Goal: Task Accomplishment & Management: Manage account settings

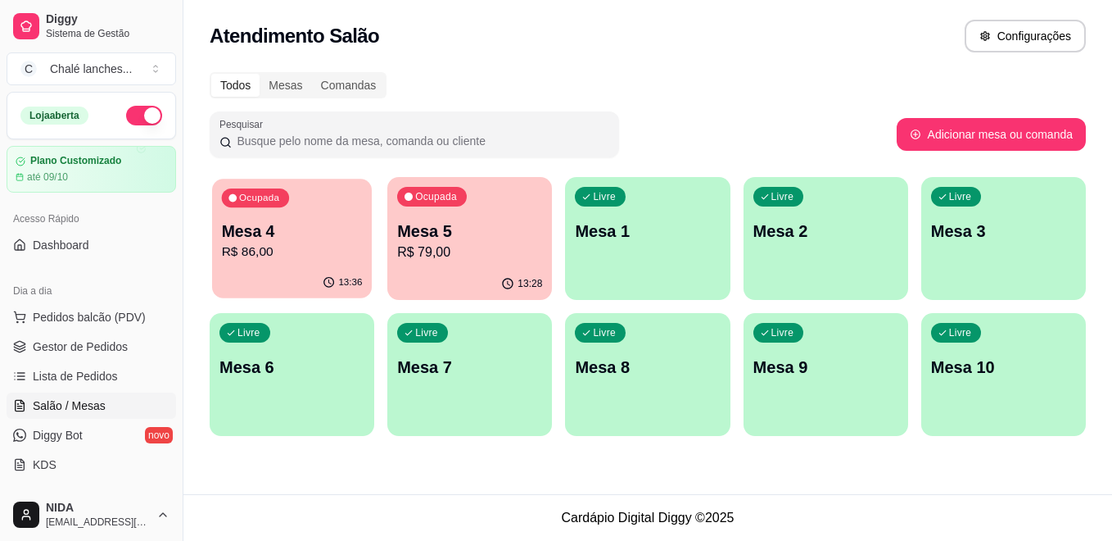
click at [323, 255] on p "R$ 86,00" at bounding box center [292, 251] width 141 height 19
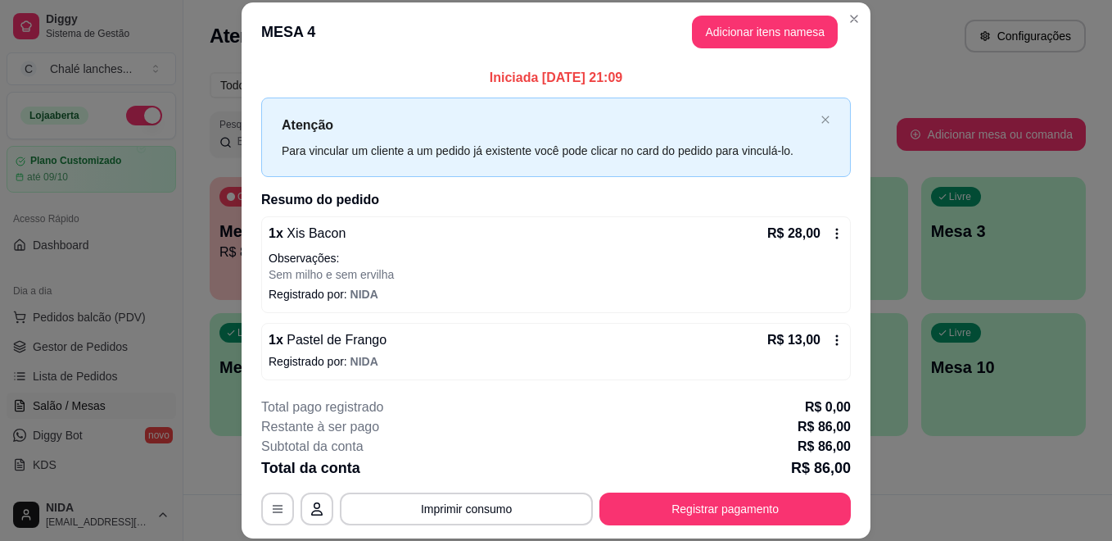
scroll to position [50, 0]
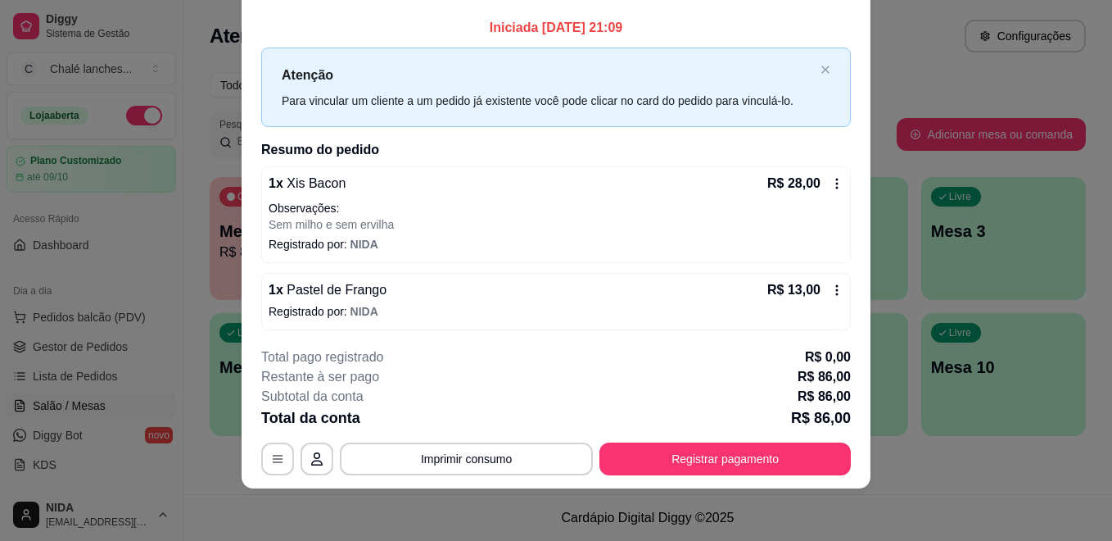
click at [808, 64] on div "Atenção Para vincular um cliente a um pedido já existente você pode clicar no c…" at bounding box center [556, 87] width 590 height 79
click at [821, 66] on icon "close" at bounding box center [826, 70] width 10 height 10
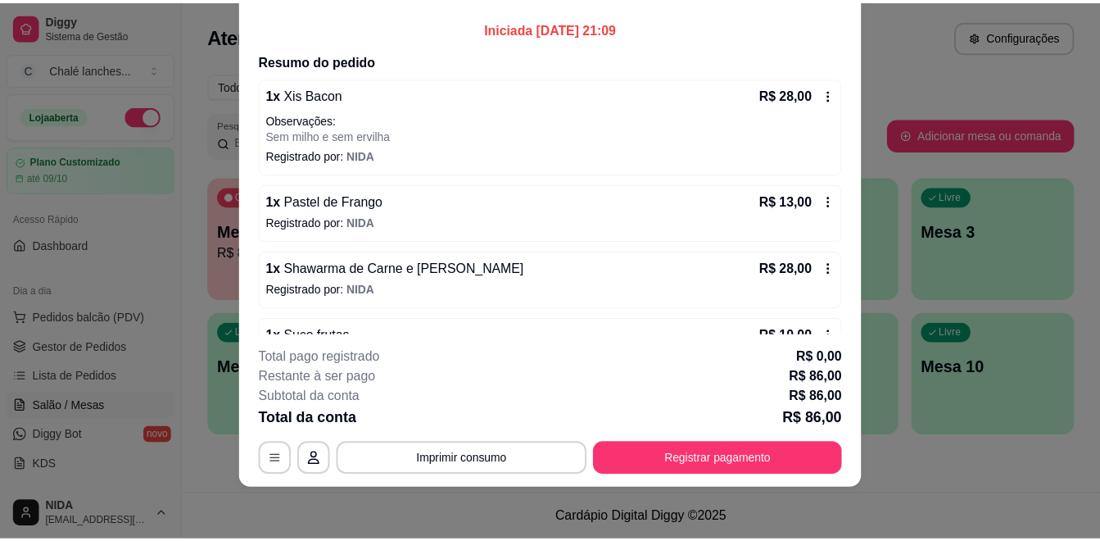
scroll to position [115, 0]
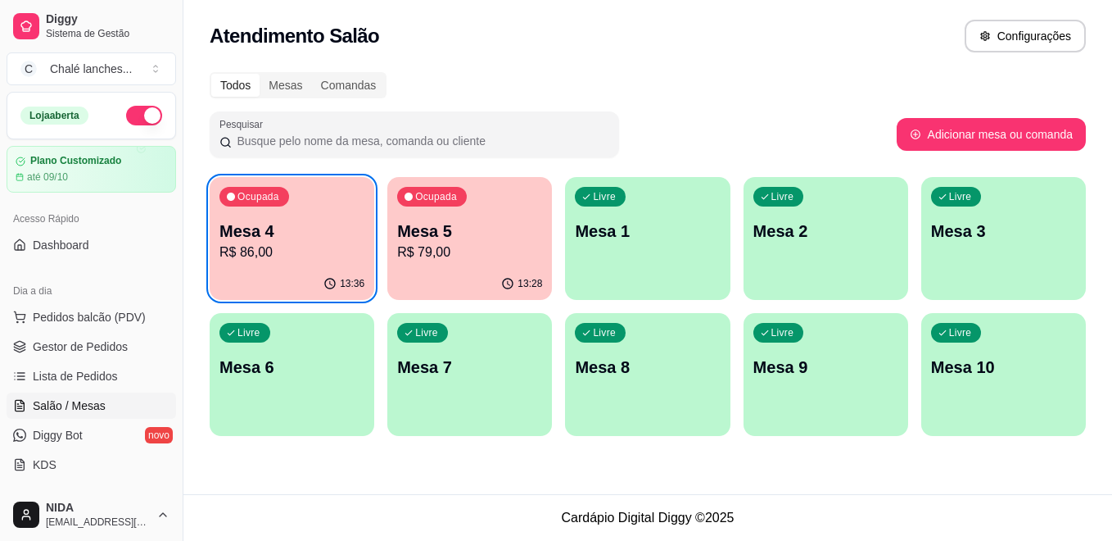
click at [483, 260] on p "R$ 79,00" at bounding box center [469, 252] width 145 height 20
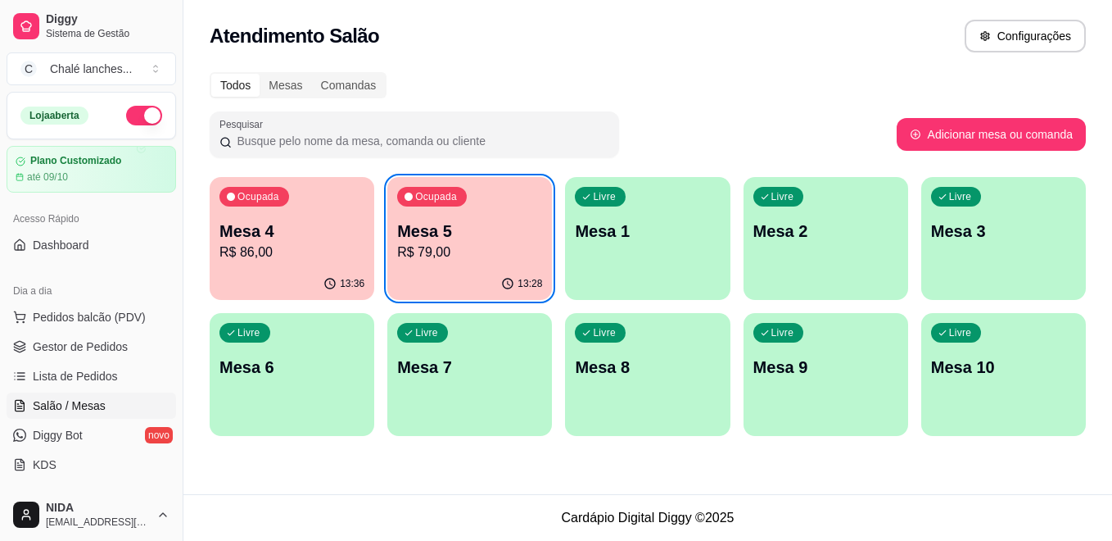
click at [474, 34] on div "Atendimento Salão Configurações" at bounding box center [648, 36] width 877 height 33
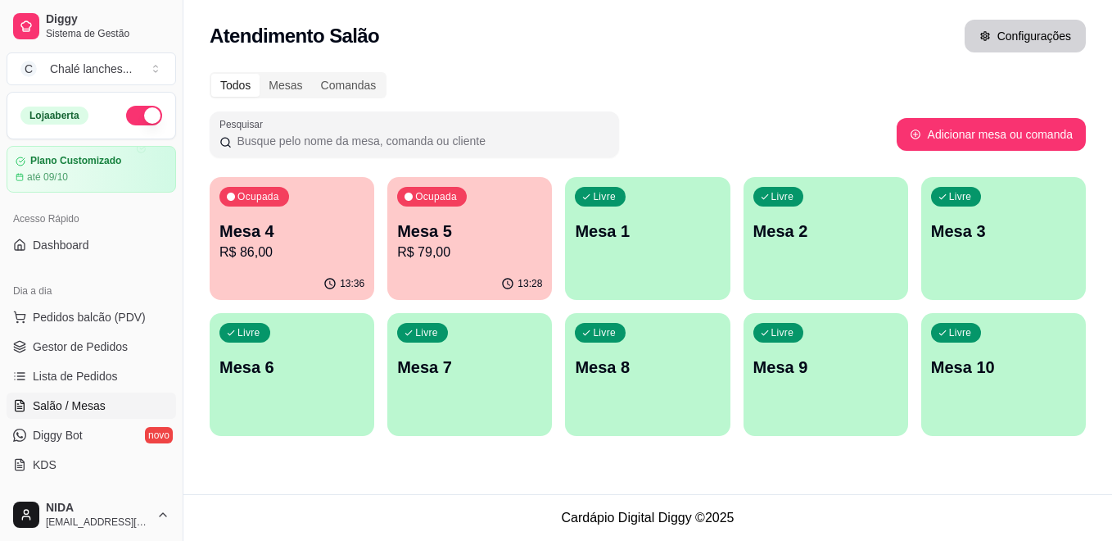
click at [1027, 43] on button "Configurações" at bounding box center [1025, 36] width 121 height 33
click at [84, 343] on span "Gestor de Pedidos" at bounding box center [80, 346] width 95 height 16
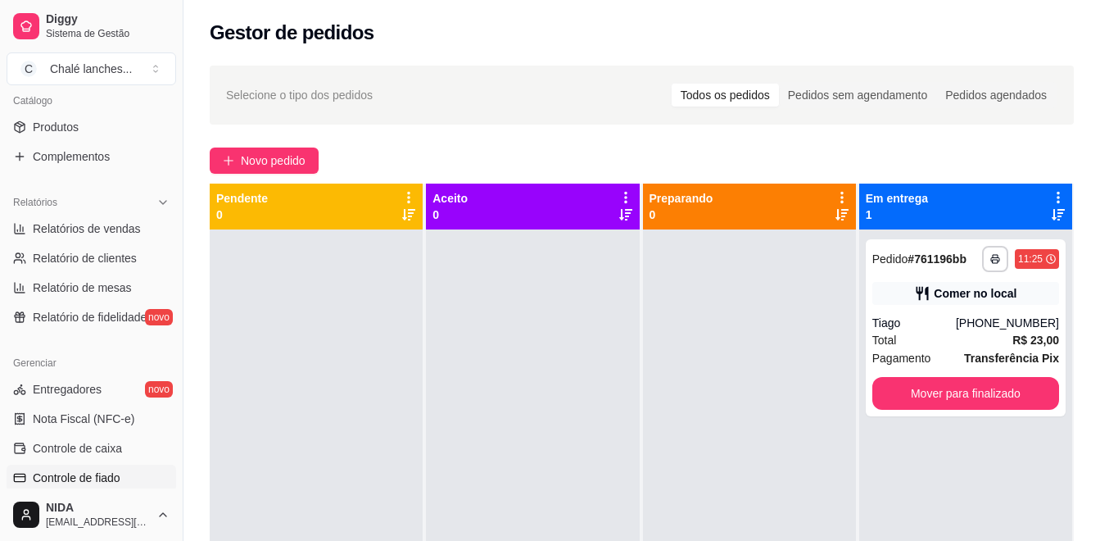
scroll to position [638, 0]
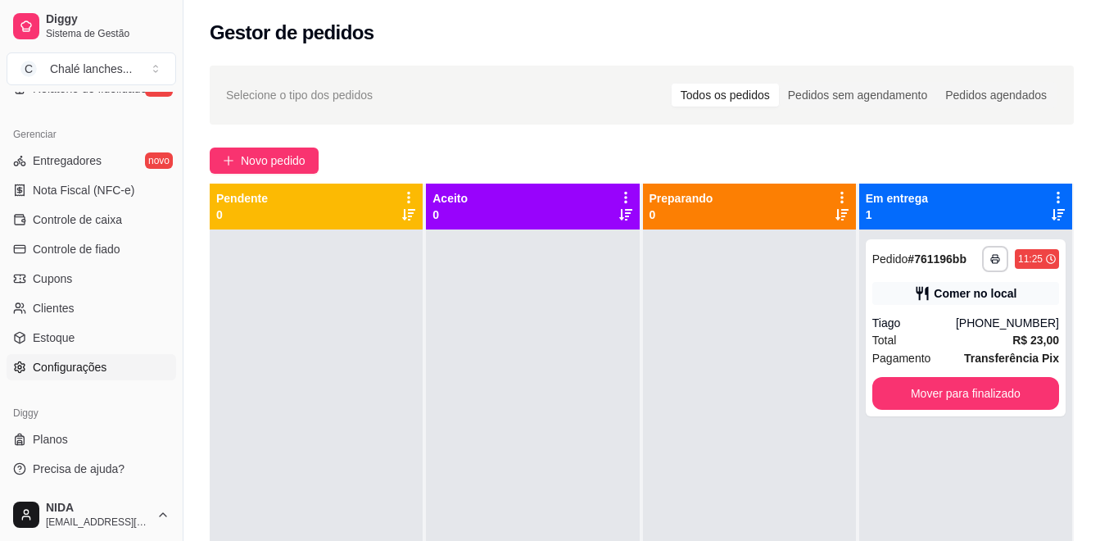
click at [91, 356] on link "Configurações" at bounding box center [92, 367] width 170 height 26
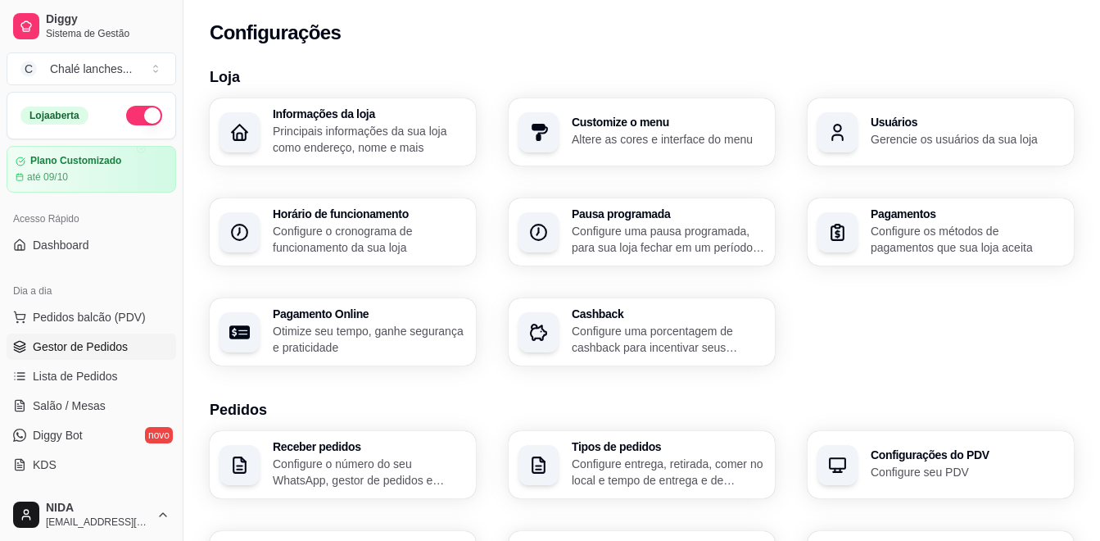
click at [85, 344] on span "Gestor de Pedidos" at bounding box center [80, 346] width 95 height 16
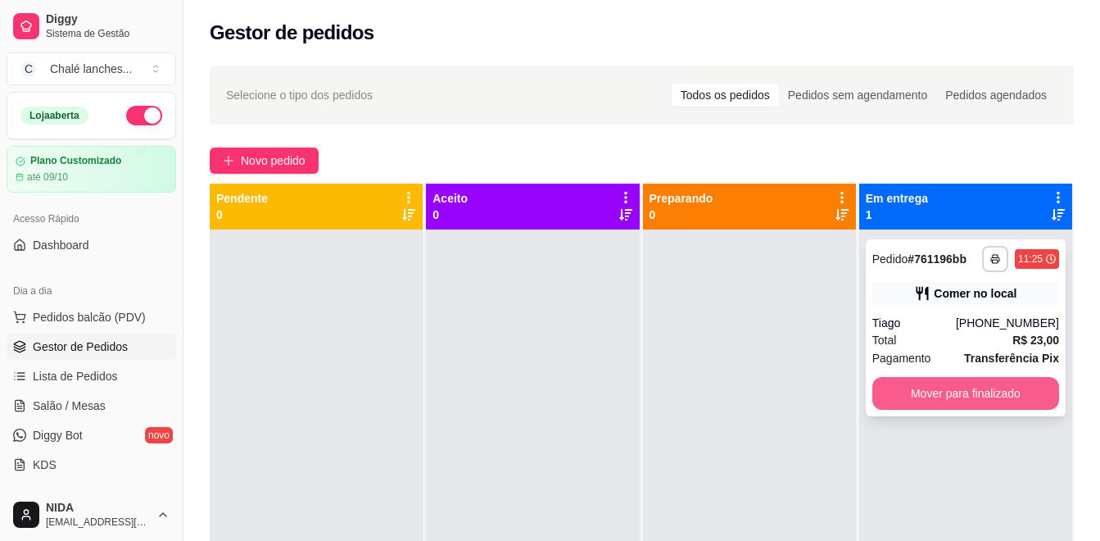
click at [1004, 388] on button "Mover para finalizado" at bounding box center [965, 393] width 187 height 33
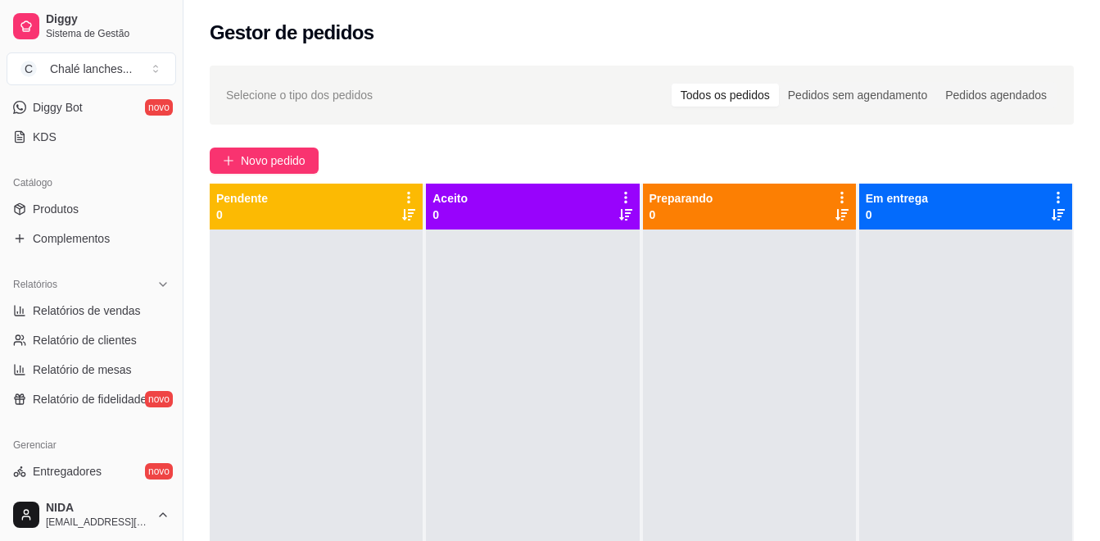
scroll to position [638, 0]
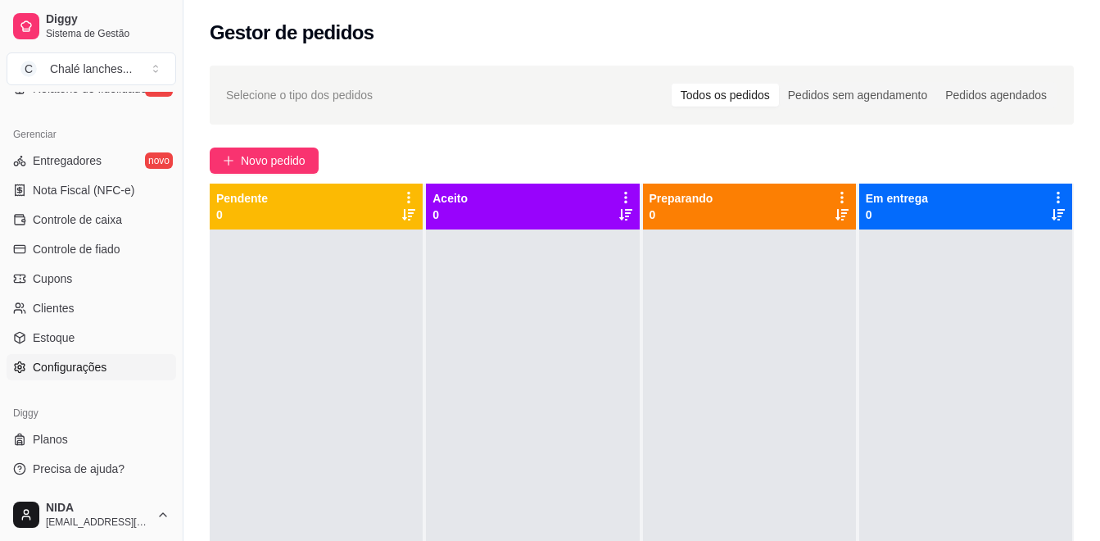
click at [92, 365] on span "Configurações" at bounding box center [70, 367] width 74 height 16
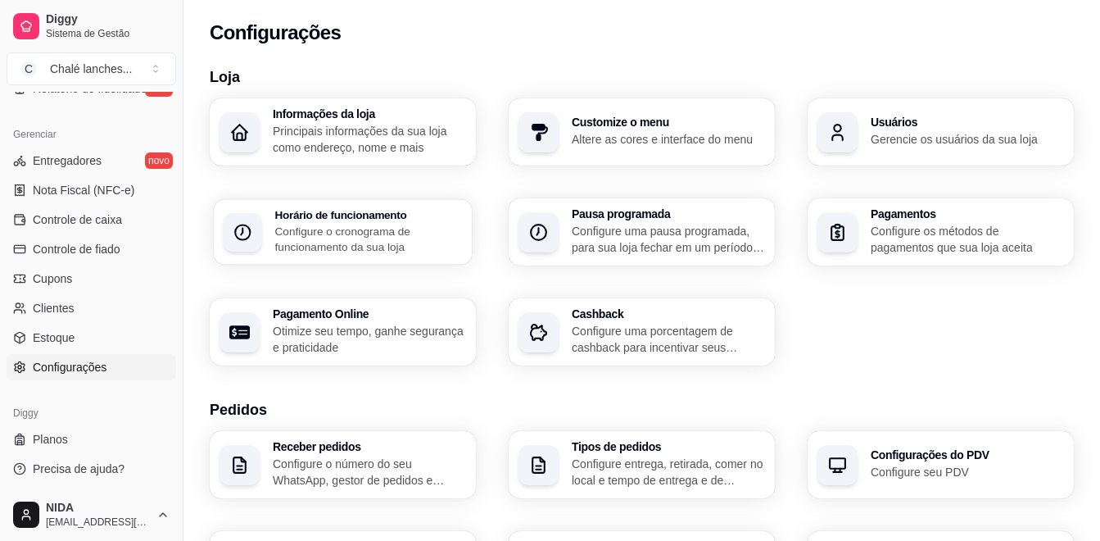
click at [306, 222] on div "Horário de funcionamento Configure o cronograma de funcionamento da sua loja" at bounding box center [369, 232] width 188 height 46
